Goal: Transaction & Acquisition: Obtain resource

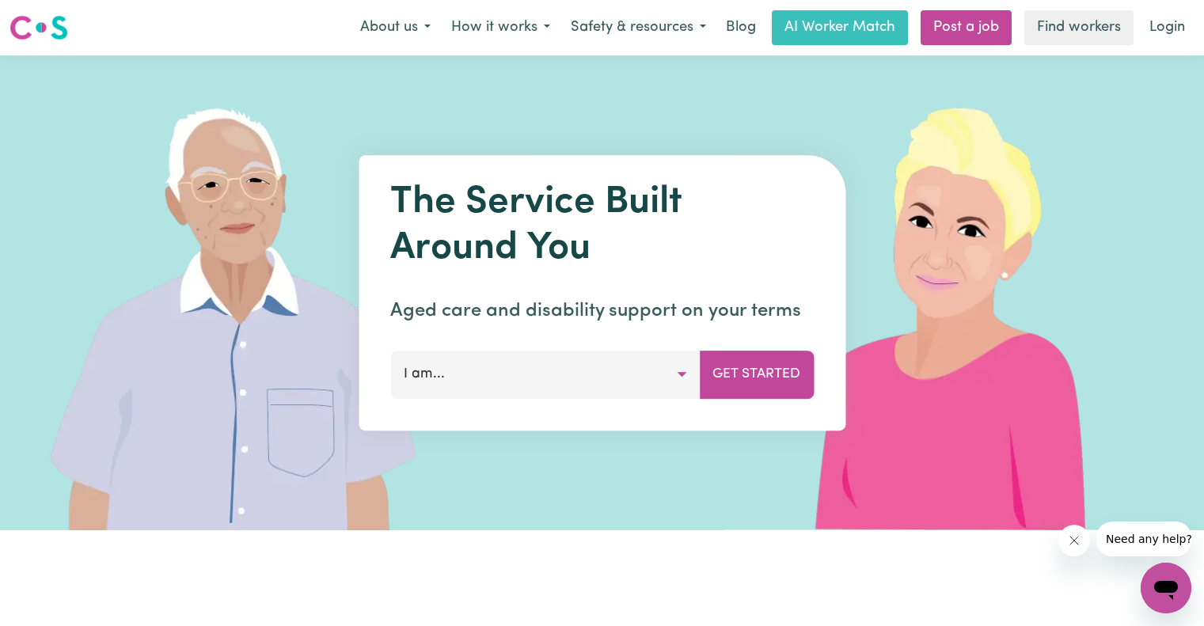
click at [688, 381] on button "I am..." at bounding box center [544, 374] width 309 height 47
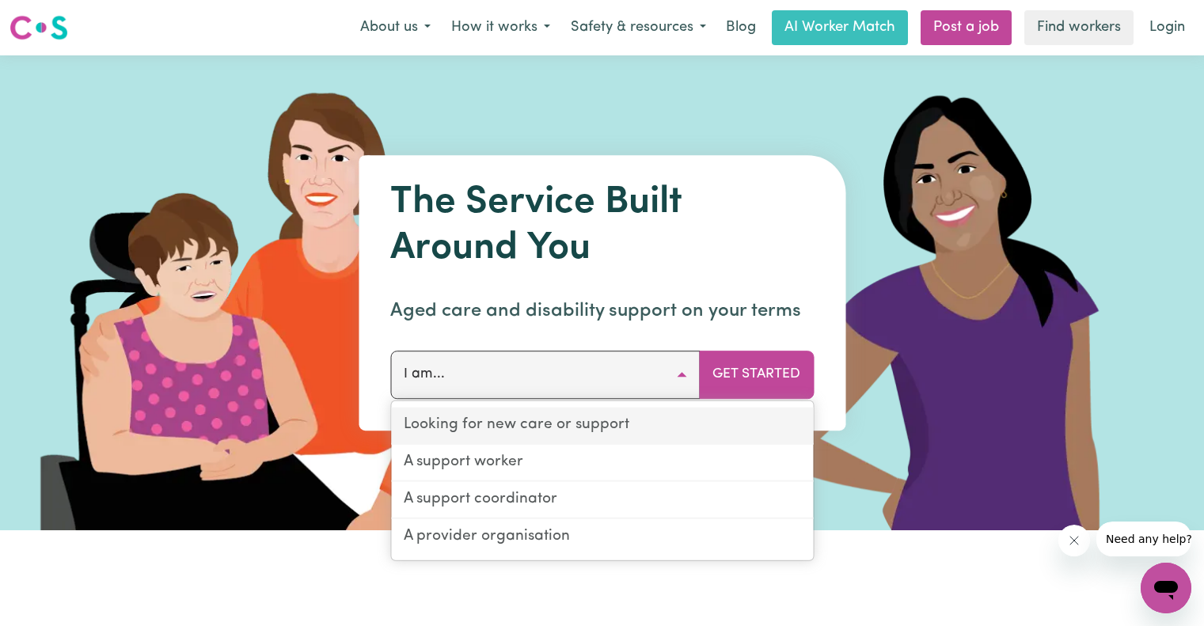
click at [639, 438] on link "Looking for new care or support" at bounding box center [602, 426] width 422 height 37
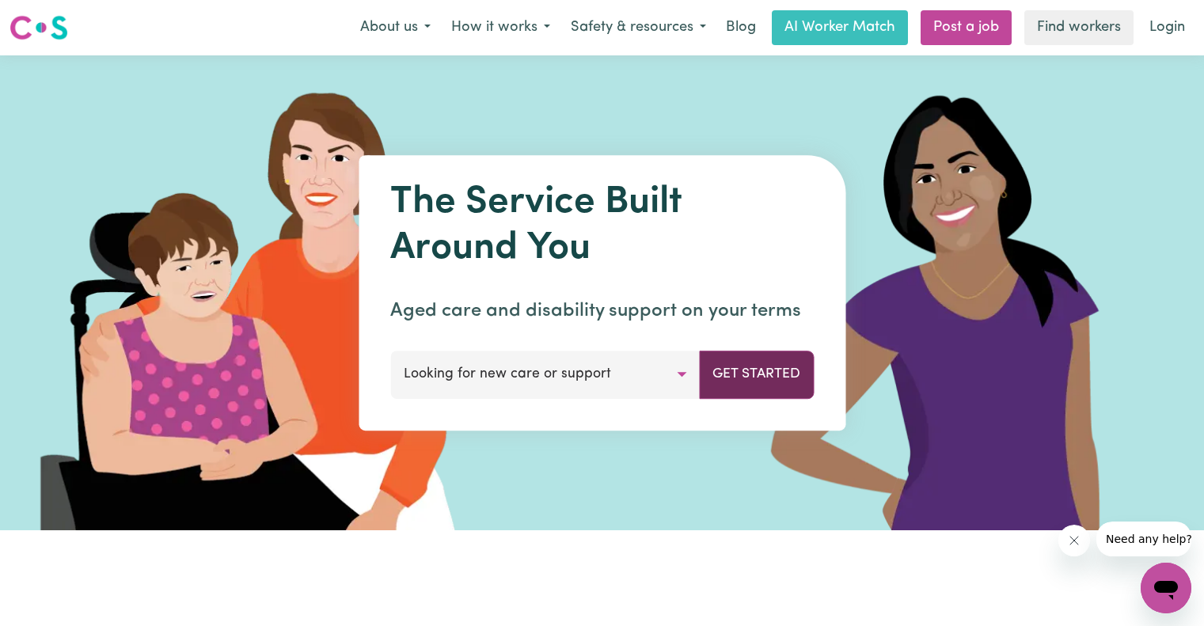
click at [783, 374] on button "Get Started" at bounding box center [756, 374] width 115 height 47
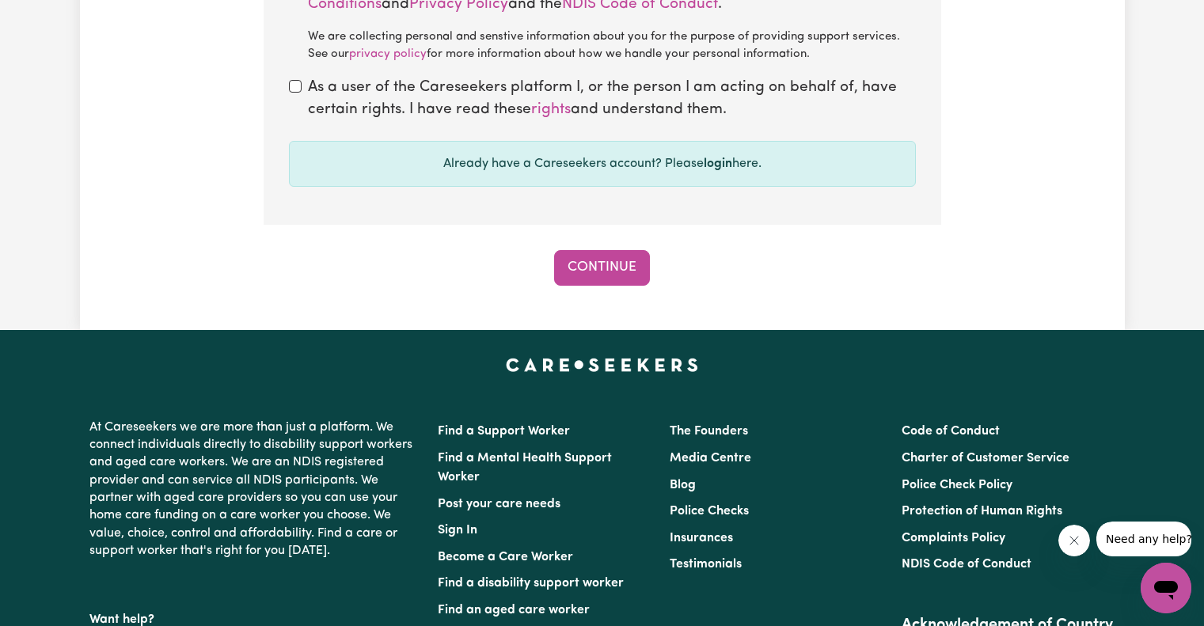
scroll to position [1477, 0]
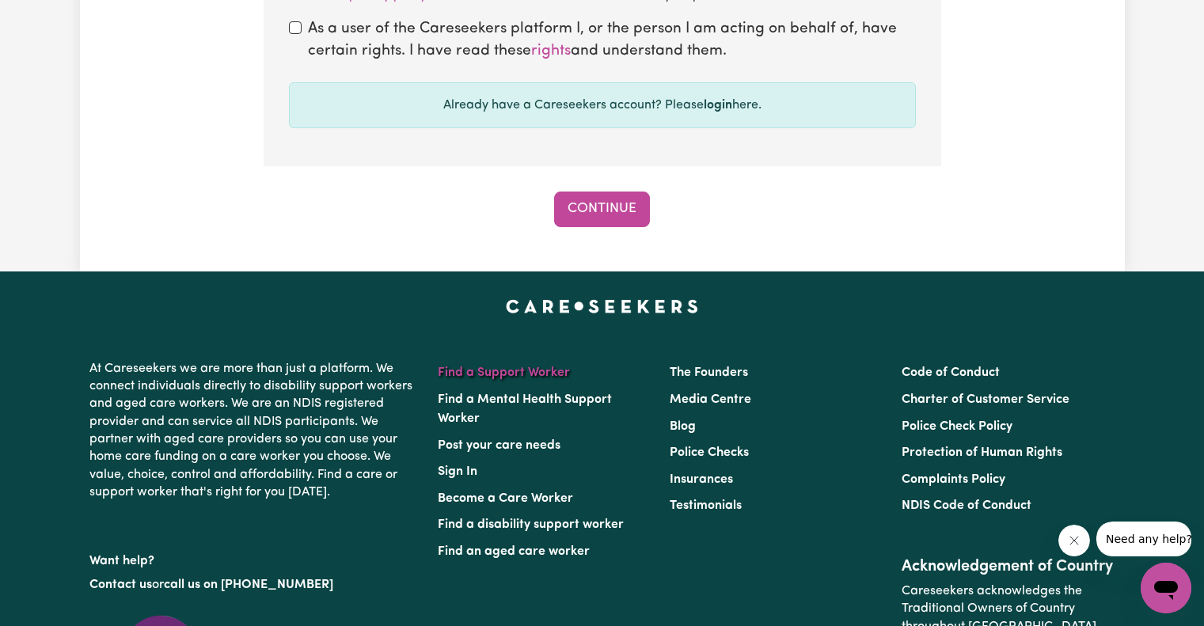
click at [521, 379] on link "Find a Support Worker" at bounding box center [504, 372] width 132 height 13
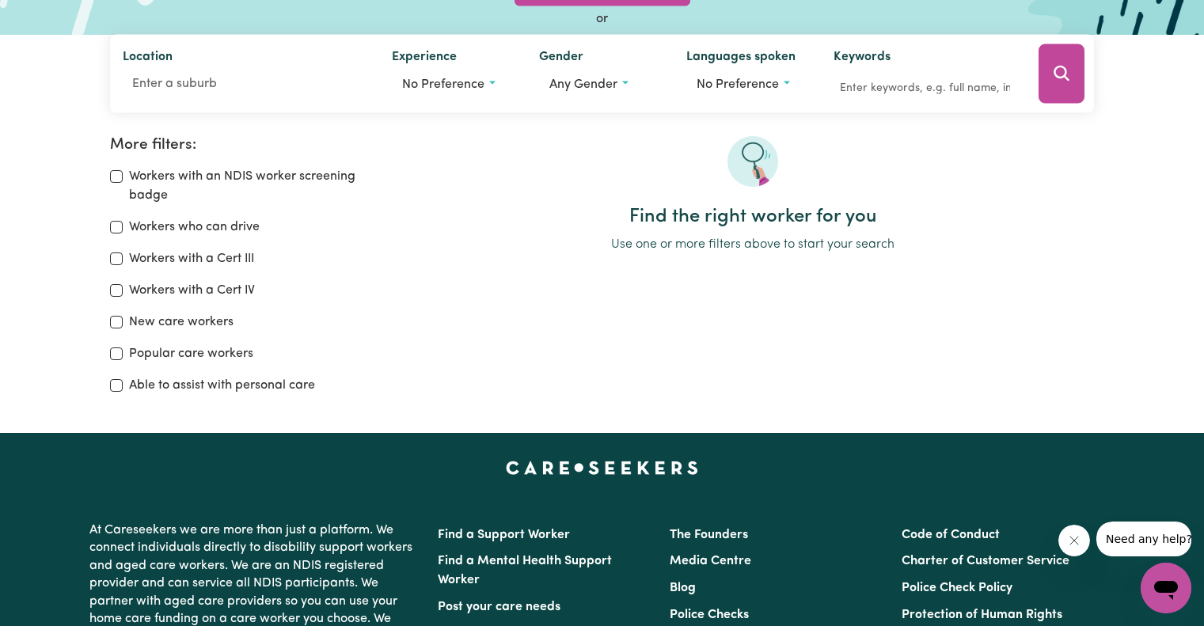
scroll to position [64, 0]
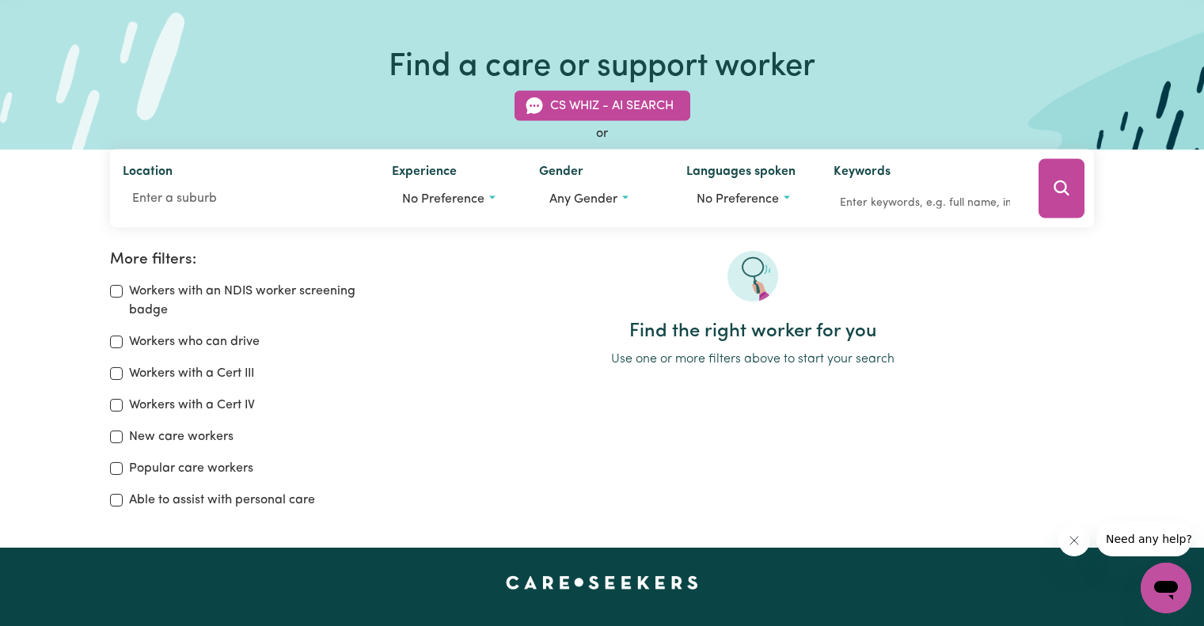
click at [213, 349] on label "Workers who can drive" at bounding box center [194, 341] width 131 height 19
click at [123, 348] on input "Workers who can drive" at bounding box center [116, 342] width 13 height 13
checkbox input "true"
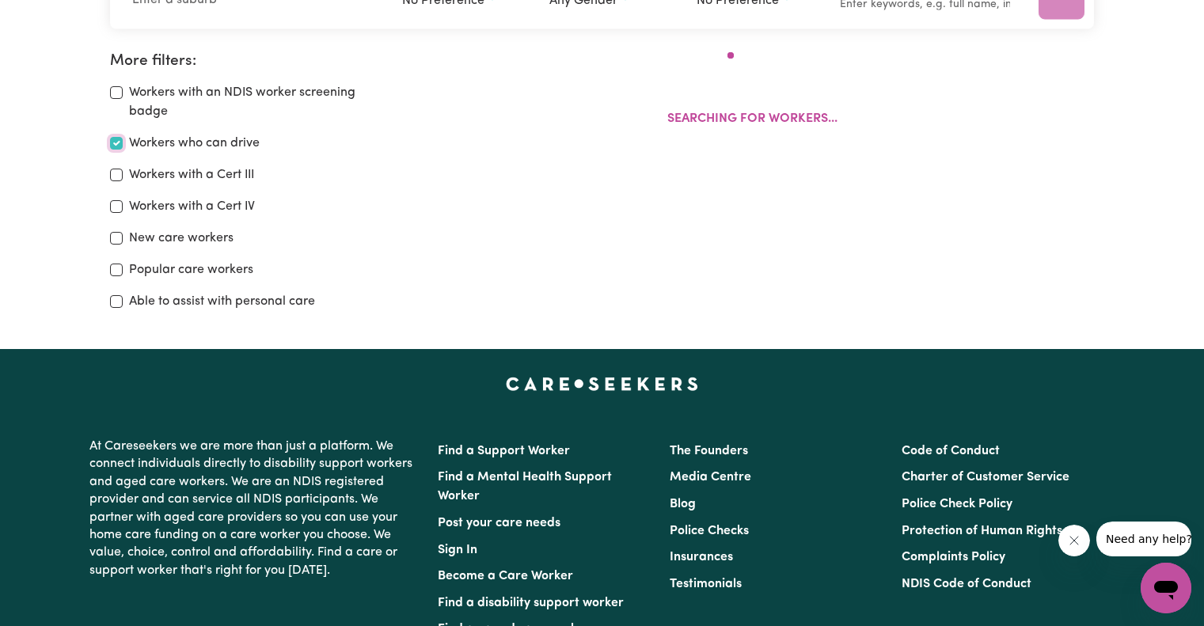
scroll to position [264, 0]
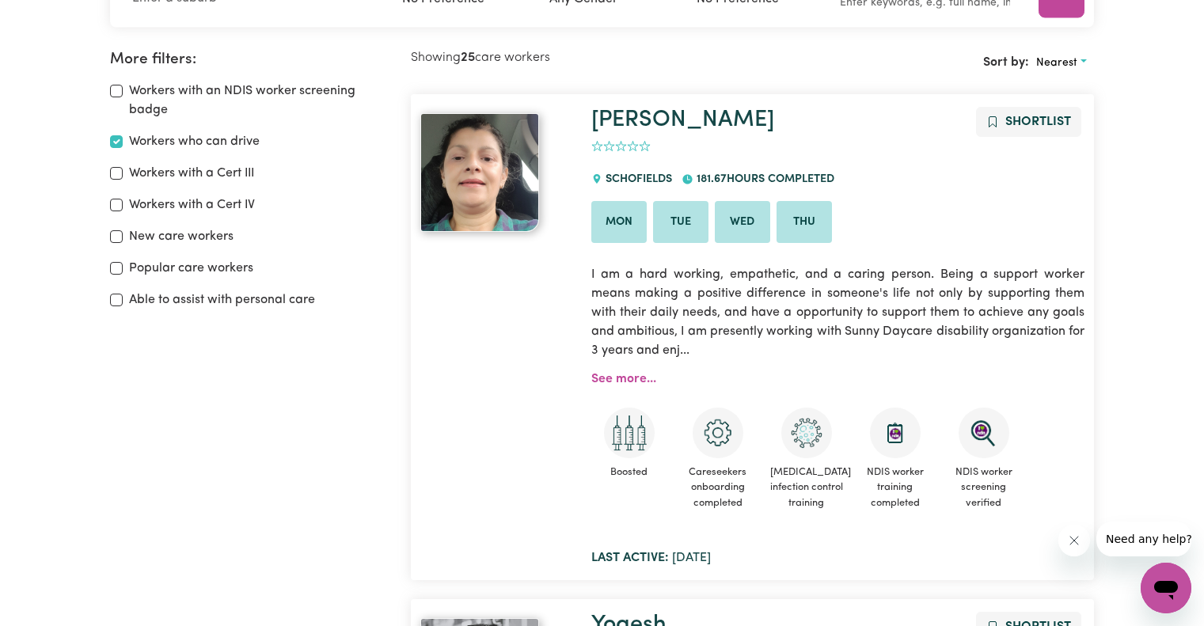
click at [635, 389] on div "[PERSON_NAME] 0 [PERSON_NAME] 181.67 hours completed Mon Tue Wed Thu I am a har…" at bounding box center [838, 337] width 512 height 461
click at [634, 384] on link "See more..." at bounding box center [623, 379] width 65 height 13
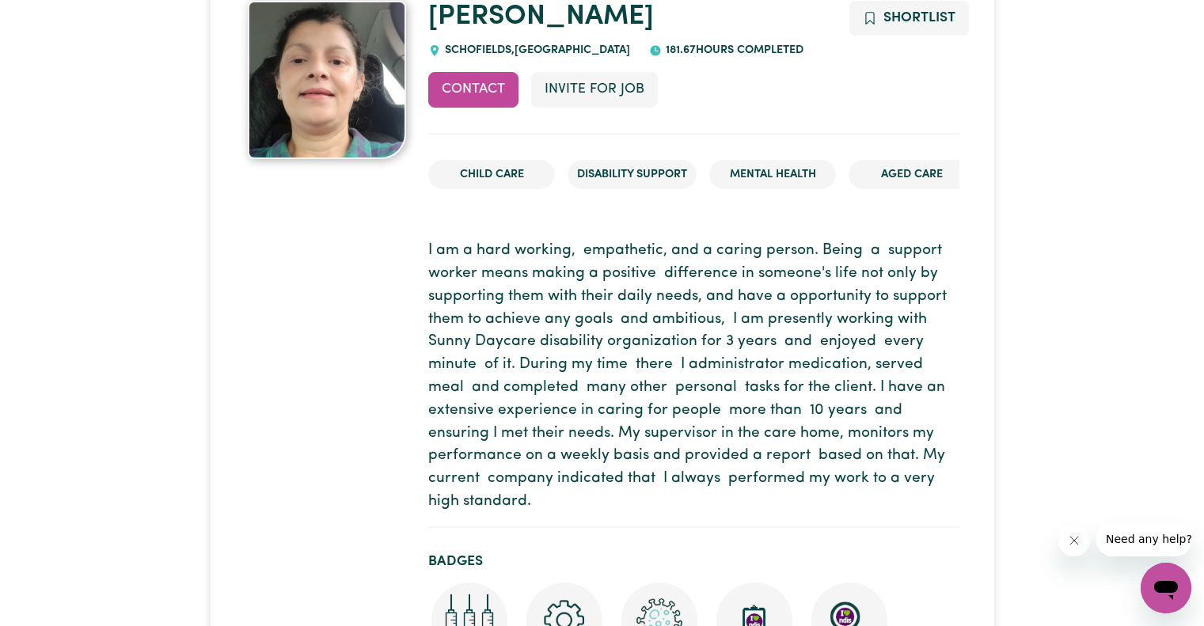
scroll to position [150, 0]
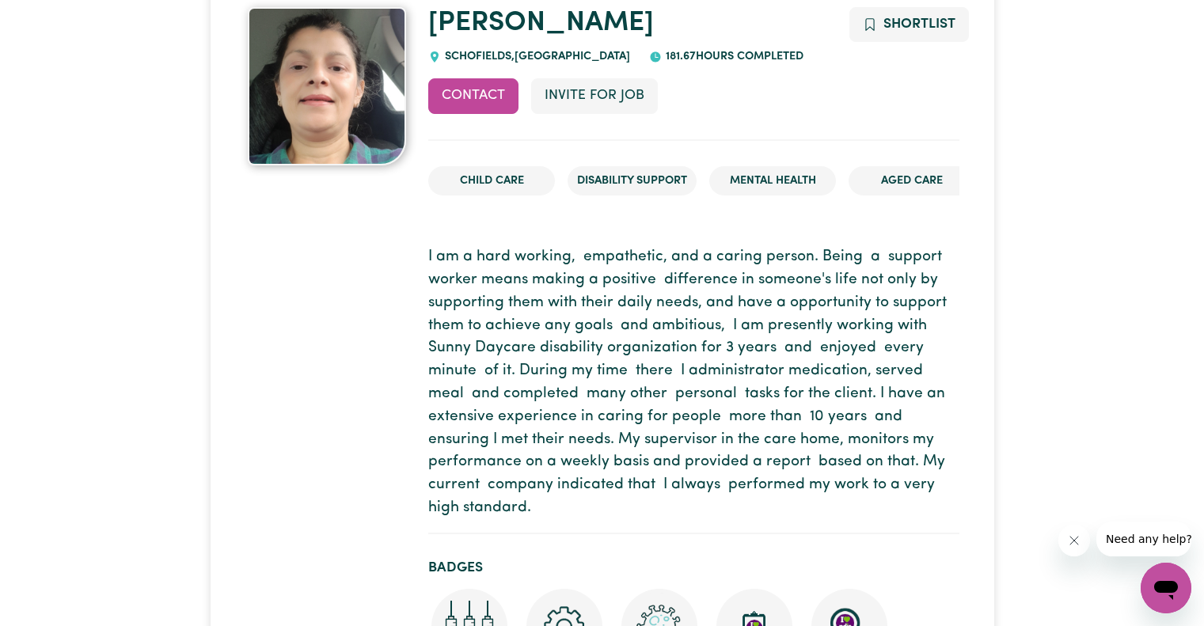
click at [613, 177] on li "Disability Support" at bounding box center [631, 181] width 129 height 30
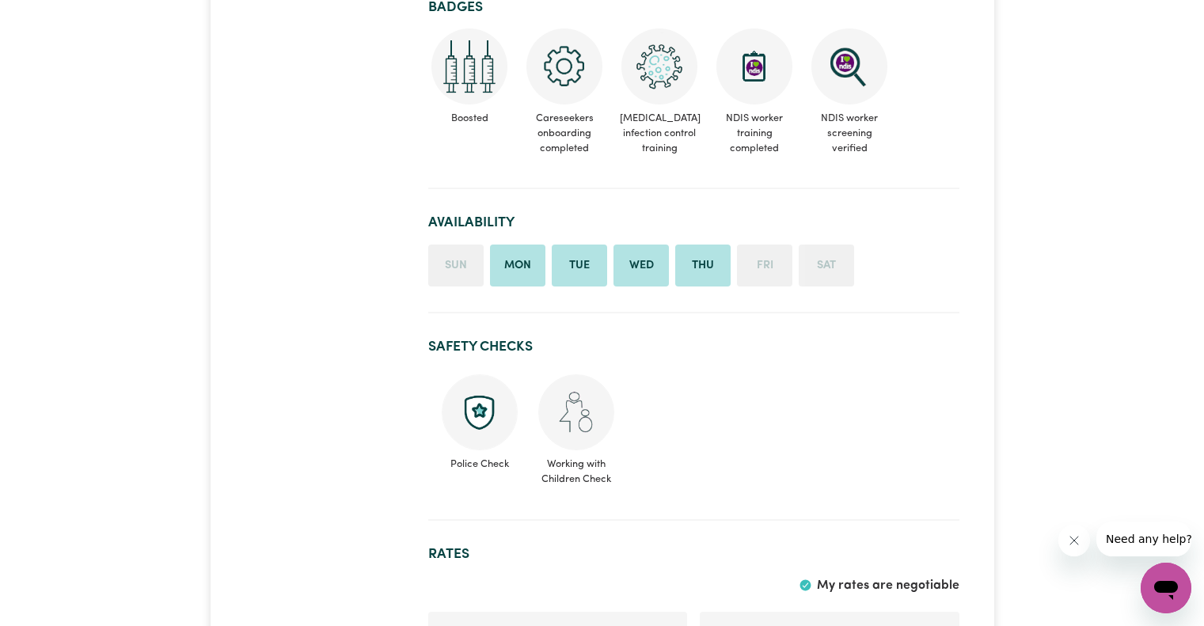
scroll to position [715, 0]
